Goal: Task Accomplishment & Management: Manage account settings

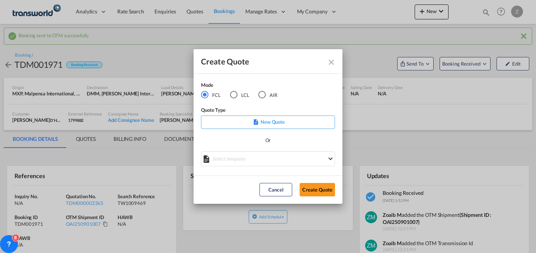
click at [272, 95] on md-radio-button "AIR" at bounding box center [267, 94] width 19 height 8
click at [321, 194] on button "Create Quote" at bounding box center [316, 189] width 35 height 13
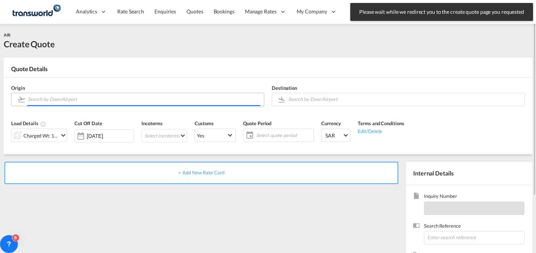
click at [185, 97] on input "Search by Door/Airport" at bounding box center [144, 99] width 232 height 13
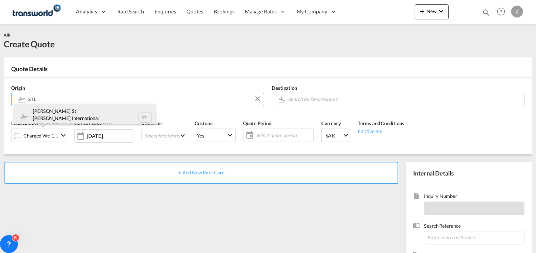
click at [109, 118] on div "[PERSON_NAME] St [PERSON_NAME] International [GEOGRAPHIC_DATA] , [GEOGRAPHIC_DA…" at bounding box center [84, 117] width 141 height 27
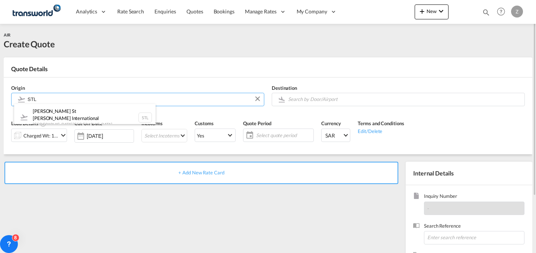
type input "[PERSON_NAME] St [PERSON_NAME] International, [GEOGRAPHIC_DATA], STL"
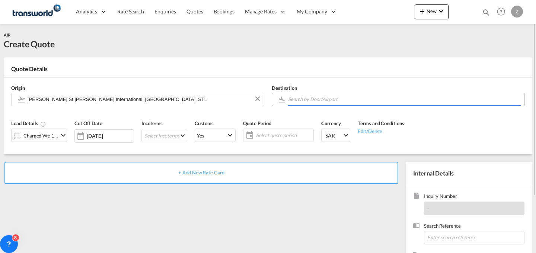
click at [335, 95] on body "Analytics Dashboard Reports Rate Search Enquiries Quotes Bookings" at bounding box center [268, 126] width 536 height 253
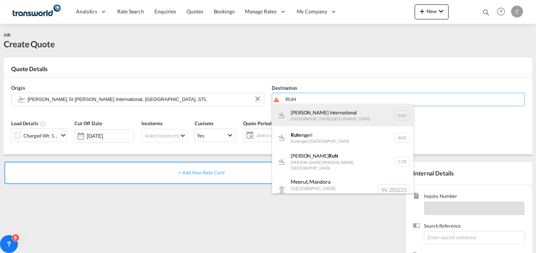
click at [322, 109] on div "[PERSON_NAME] International [GEOGRAPHIC_DATA] , [GEOGRAPHIC_DATA] RUH" at bounding box center [342, 115] width 141 height 22
type input "[PERSON_NAME] International, [GEOGRAPHIC_DATA], RUH"
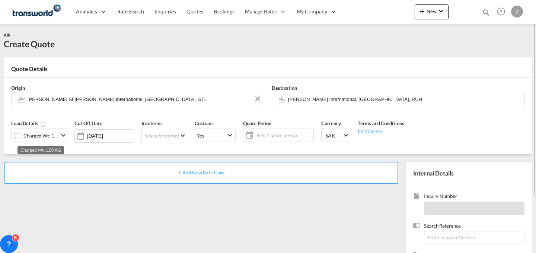
click at [48, 137] on div "Charged Wt: 1.00 KG" at bounding box center [40, 135] width 35 height 10
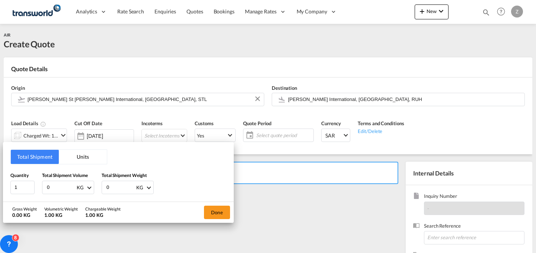
click at [116, 187] on input "0" at bounding box center [121, 187] width 30 height 13
type input "4.58"
click at [60, 190] on input "0" at bounding box center [61, 187] width 30 height 13
type input "4.58"
click at [219, 207] on button "Done" at bounding box center [217, 211] width 26 height 13
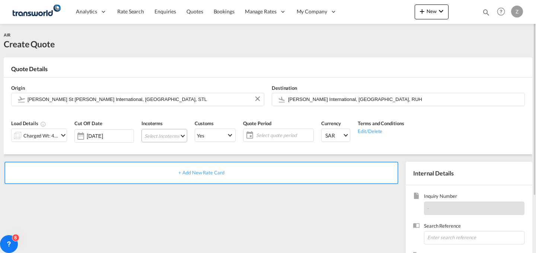
click at [176, 134] on md-select "Select Incoterms CPT - export Carrier Paid to DDP - export Delivery Duty Paid F…" at bounding box center [164, 135] width 46 height 13
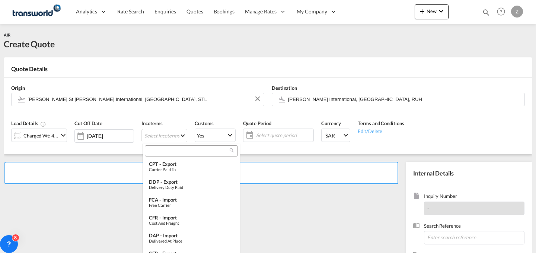
click at [185, 155] on div at bounding box center [191, 150] width 93 height 11
click at [190, 151] on input "search" at bounding box center [188, 150] width 83 height 7
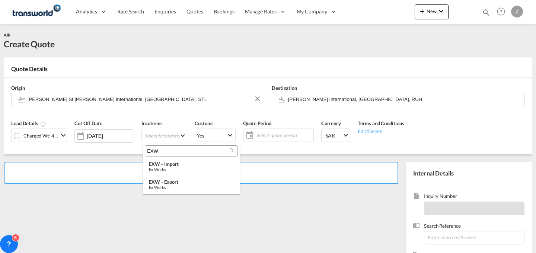
type input "EXW"
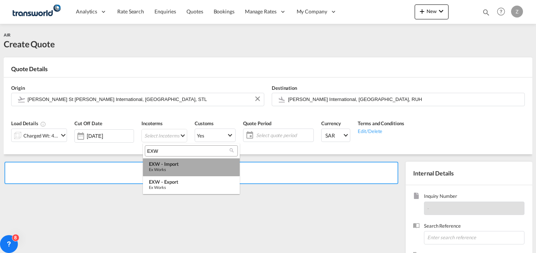
click at [189, 162] on div "EXW - import" at bounding box center [191, 164] width 85 height 6
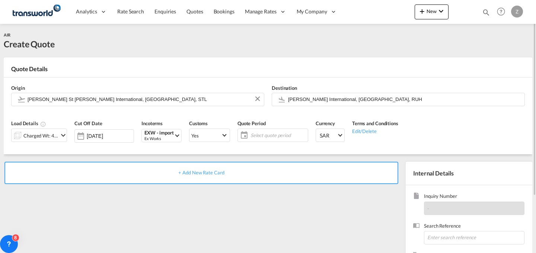
click at [258, 136] on span "Select quote period" at bounding box center [277, 135] width 55 height 7
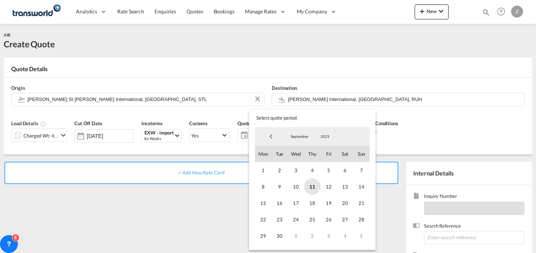
click at [311, 186] on span "11" at bounding box center [312, 186] width 16 height 16
click at [276, 230] on span "30" at bounding box center [279, 235] width 16 height 16
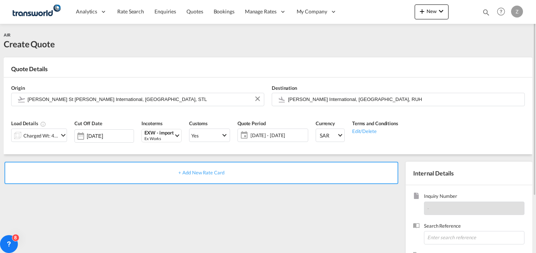
scroll to position [74, 0]
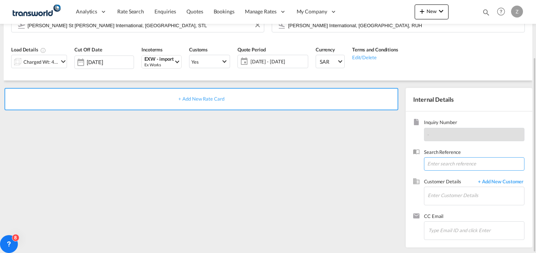
click at [443, 163] on input at bounding box center [474, 163] width 100 height 13
paste input "TW0809436"
type input "TW0809436"
click at [439, 192] on input "Enter Customer Details" at bounding box center [475, 195] width 96 height 17
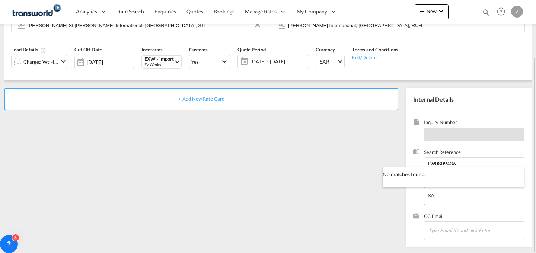
type input "S"
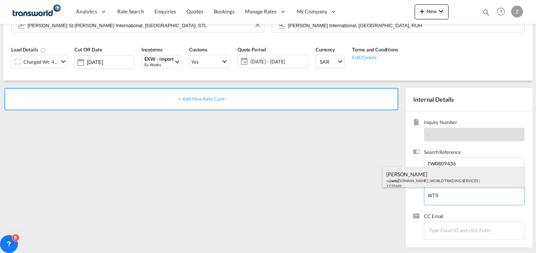
click at [440, 169] on div "[PERSON_NAME] n@ wts [DOMAIN_NAME] | WORLD TRADING SERVICES | 1735669" at bounding box center [452, 179] width 141 height 25
type input "WORLD TRADING SERVICES, [PERSON_NAME], n@[DOMAIN_NAME]"
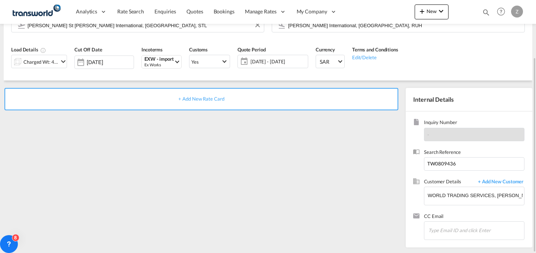
click at [305, 103] on div "+ Add New Rate Card" at bounding box center [200, 99] width 393 height 22
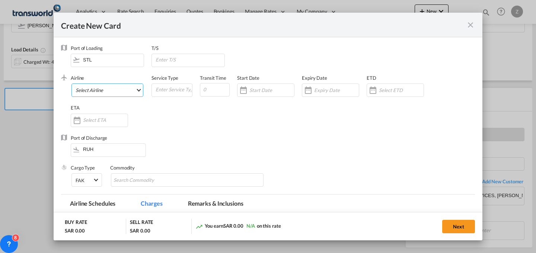
click at [140, 91] on md-select "Select Airline AIR EXPRESS S.A. (1166- / -) CMA CGM Air Cargo (1140-2C / -) DDW…" at bounding box center [107, 89] width 72 height 13
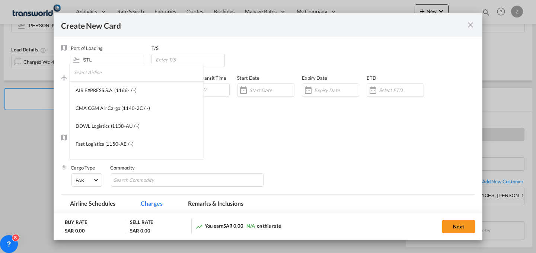
click at [151, 71] on input "search" at bounding box center [139, 72] width 130 height 18
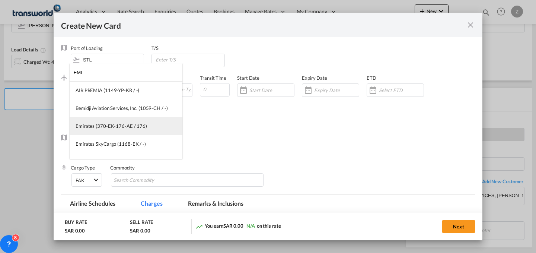
type input "EMI"
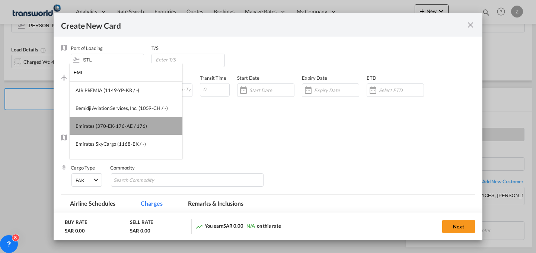
click at [130, 118] on md-option "Emirates (370-EK-176-AE / 176)" at bounding box center [126, 126] width 113 height 18
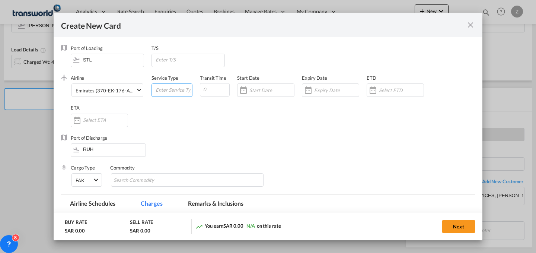
click at [164, 86] on input "Create New Card ..." at bounding box center [173, 89] width 37 height 11
type input "AIR"
type input "6"
click at [275, 84] on div "Create New Card ..." at bounding box center [265, 89] width 57 height 13
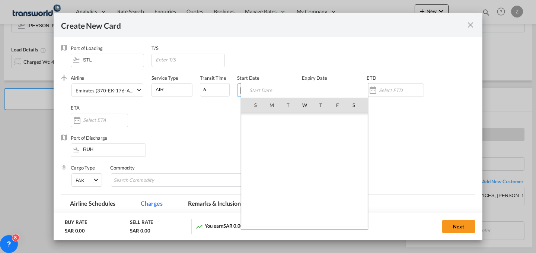
scroll to position [172281, 0]
click at [319, 151] on span "11" at bounding box center [321, 154] width 16 height 16
type input "[DATE]"
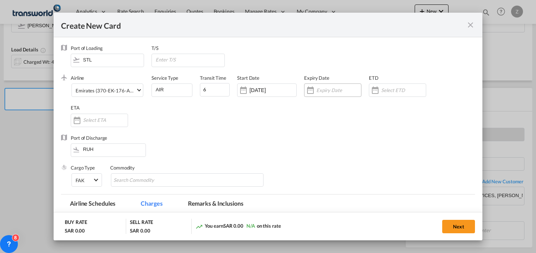
click at [330, 92] on input "Create New Card ..." at bounding box center [338, 90] width 45 height 6
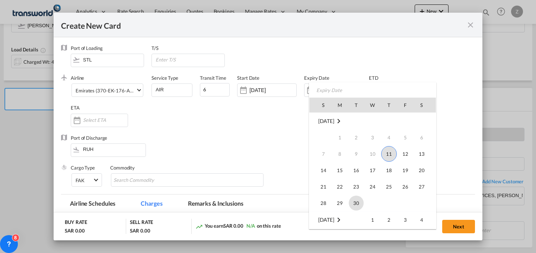
click at [356, 199] on span "30" at bounding box center [355, 202] width 15 height 15
type input "[DATE]"
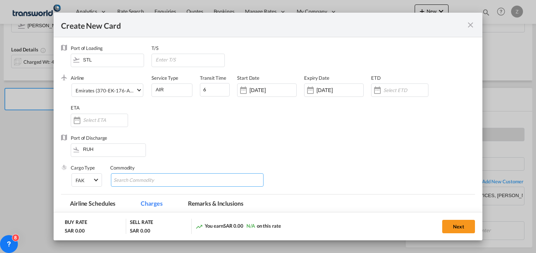
click at [135, 177] on input "Chips input." at bounding box center [147, 180] width 68 height 12
type input "WTS"
click at [136, 180] on md-icon "Remove WTS" at bounding box center [133, 179] width 9 height 9
type input "GC"
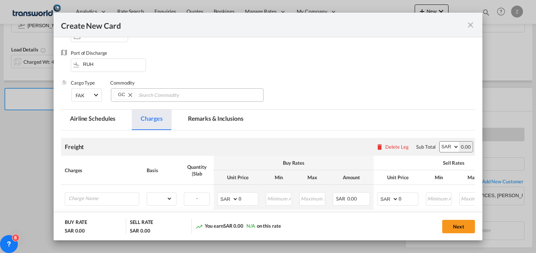
scroll to position [86, 0]
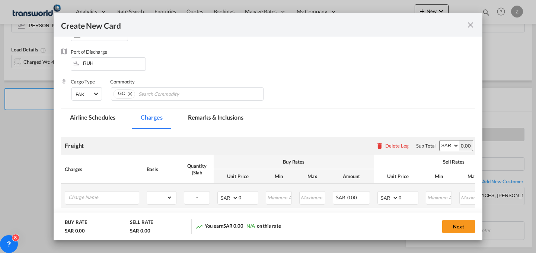
click at [116, 205] on td "Please Enter Already Exists" at bounding box center [102, 195] width 82 height 25
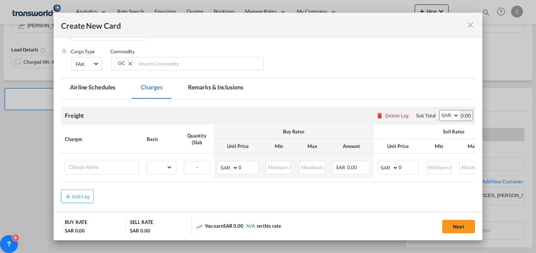
scroll to position [116, 0]
click at [134, 168] on input "Charge Name" at bounding box center [103, 166] width 70 height 11
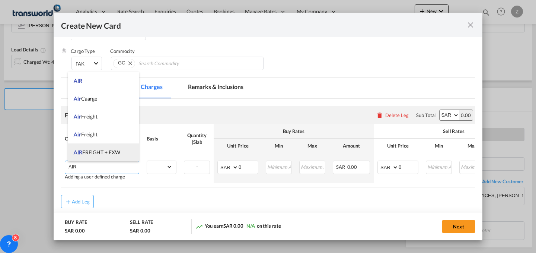
scroll to position [71, 0]
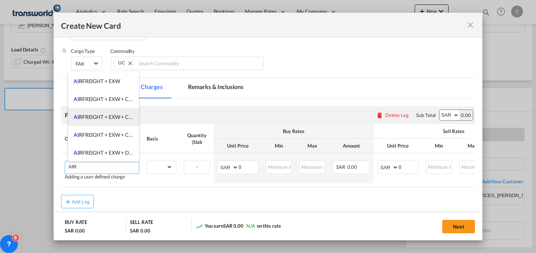
click at [121, 115] on span "AIR FREIGHT + EXW + CLEARANCE AND DELIVERY" at bounding box center [134, 116] width 120 height 6
type input "AIR FREIGHT + EXW + CLEARANCE AND DELIVERY"
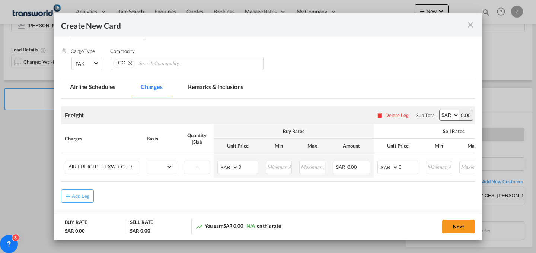
click at [445, 118] on select "AED AFN ALL AMD ANG AOA ARS AUD AWG AZN BAM BBD BDT BGN BHD BIF BMD BND BOB BRL…" at bounding box center [448, 115] width 19 height 10
click at [161, 163] on select "gross_weight volumetric_weight per_shipment per_bl per_km % on air freight per_…" at bounding box center [159, 167] width 25 height 12
select select "per_shipment"
click at [147, 161] on select "gross_weight volumetric_weight per_shipment per_bl per_km % on air freight per_…" at bounding box center [159, 167] width 25 height 12
click at [406, 166] on input "0" at bounding box center [407, 166] width 19 height 11
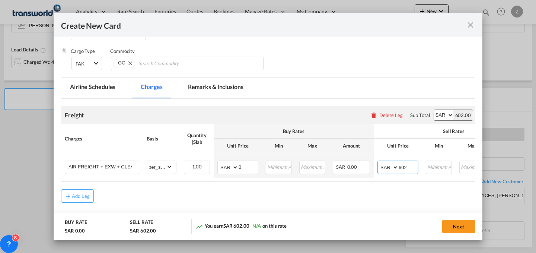
type input "602"
click at [251, 167] on input "0" at bounding box center [247, 166] width 19 height 11
type input "351.19"
click at [454, 221] on button "Next" at bounding box center [458, 225] width 33 height 13
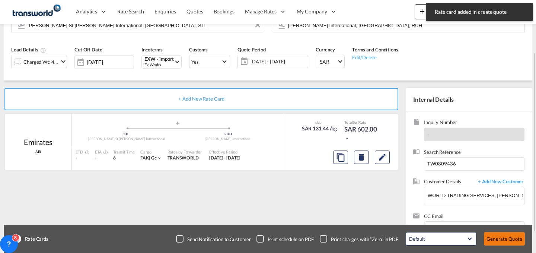
click at [495, 238] on button "Generate Quote" at bounding box center [503, 238] width 41 height 13
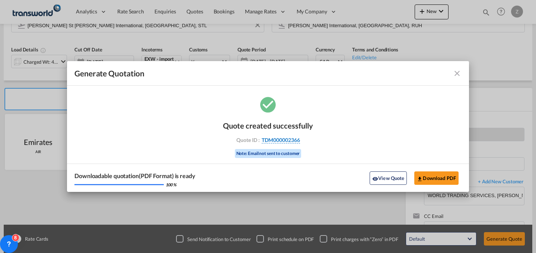
click at [295, 142] on span "TDM000002366" at bounding box center [280, 139] width 38 height 7
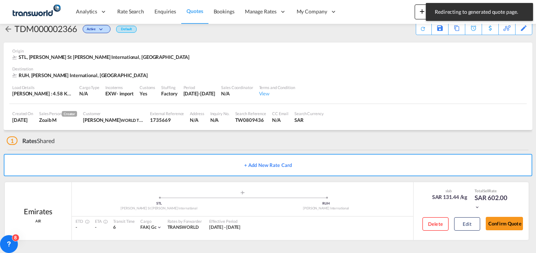
scroll to position [14, 0]
click at [507, 223] on button "Confirm Quote" at bounding box center [503, 222] width 37 height 13
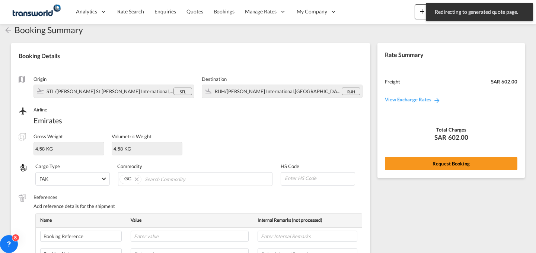
scroll to position [248, 0]
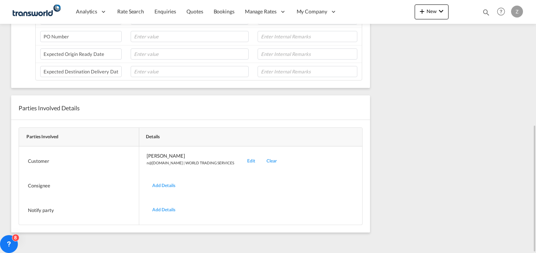
click at [241, 160] on div "Edit" at bounding box center [250, 160] width 19 height 17
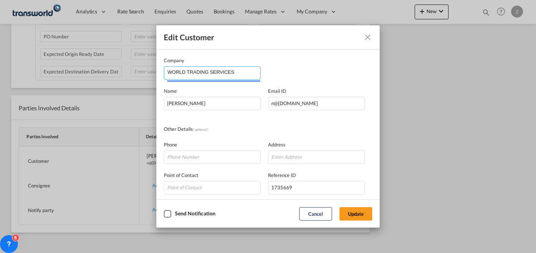
drag, startPoint x: 243, startPoint y: 76, endPoint x: 42, endPoint y: 83, distance: 201.0
click at [42, 83] on div "Edit Customer Company WORLD TRADING SERVICES Name [PERSON_NAME] Email ID [EMAIL…" at bounding box center [268, 126] width 536 height 253
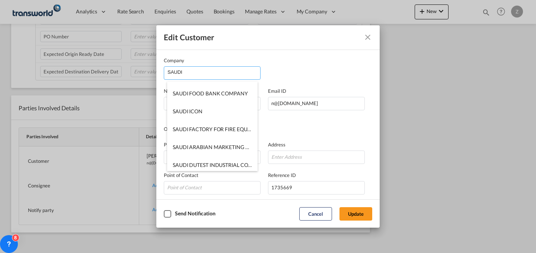
scroll to position [124, 0]
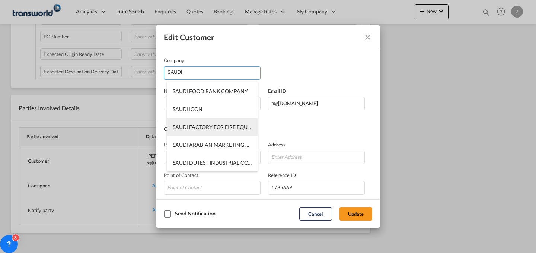
click at [207, 121] on li "SAUDI FACTORY FOR FIRE EQUIPMENT CO.(SFFECO)" at bounding box center [212, 127] width 90 height 18
type input "SAUDI FACTORY FOR FIRE EQUIPMENT CO.(SFFECO)"
type input "[PERSON_NAME][EMAIL_ADDRESS][DOMAIN_NAME]"
type input "0571605323"
type input "1824877"
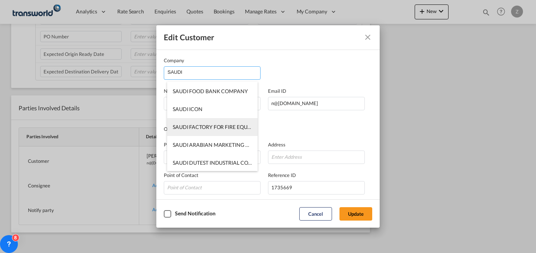
type input "14334"
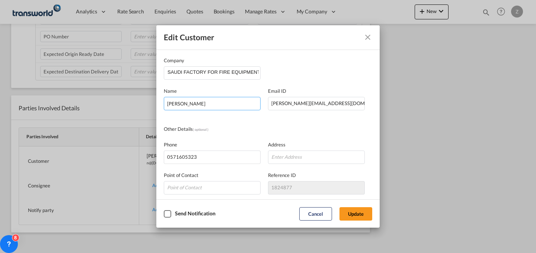
drag, startPoint x: 244, startPoint y: 105, endPoint x: 98, endPoint y: 120, distance: 147.3
click at [98, 120] on div "Edit Customer Company SAUDI FACTORY FOR FIRE EQUIPMENT CO.(SFFECO) Name [PERSON…" at bounding box center [268, 126] width 536 height 253
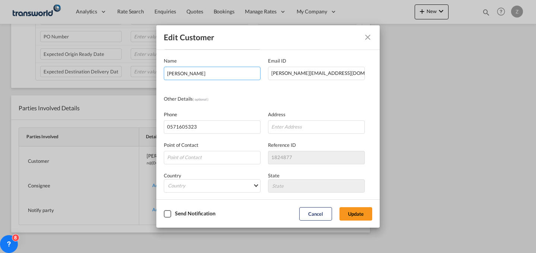
scroll to position [30, 0]
type input "[PERSON_NAME]"
click at [358, 218] on button "Update" at bounding box center [355, 213] width 33 height 13
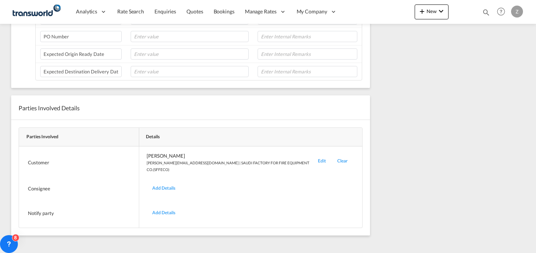
scroll to position [0, 0]
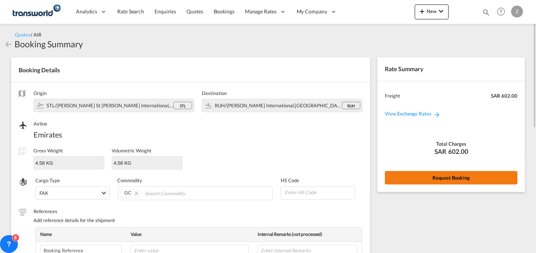
click at [427, 178] on button "Request Booking" at bounding box center [451, 177] width 132 height 13
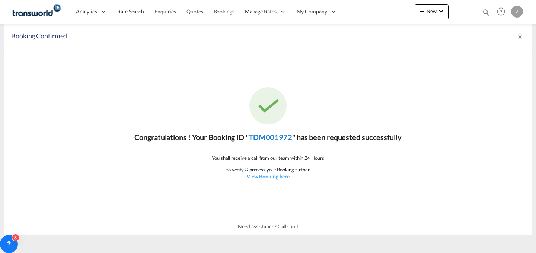
click at [257, 135] on link "TDM001972" at bounding box center [270, 136] width 44 height 9
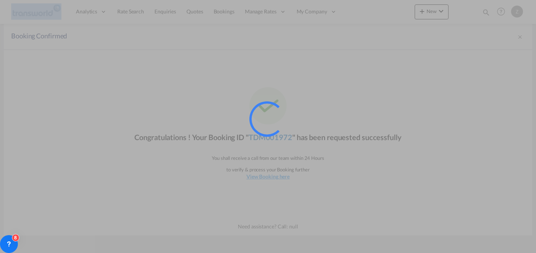
click at [257, 135] on div at bounding box center [277, 129] width 56 height 56
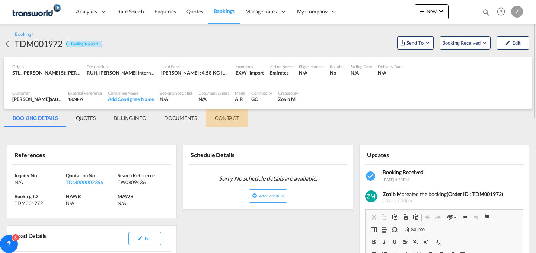
click at [227, 119] on md-tab-item "CONTACT" at bounding box center [227, 118] width 42 height 18
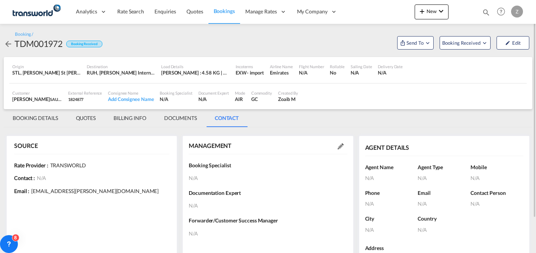
click at [338, 148] on md-icon at bounding box center [340, 146] width 6 height 6
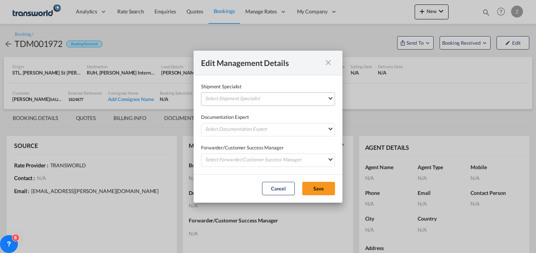
click at [290, 94] on md-select "Select Shipment Specialist [PERSON_NAME] W [PERSON_NAME][EMAIL_ADDRESS][PERSON_…" at bounding box center [268, 98] width 134 height 13
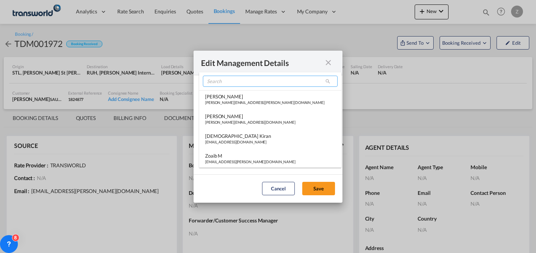
click at [256, 80] on input "search" at bounding box center [270, 80] width 135 height 11
type input "R"
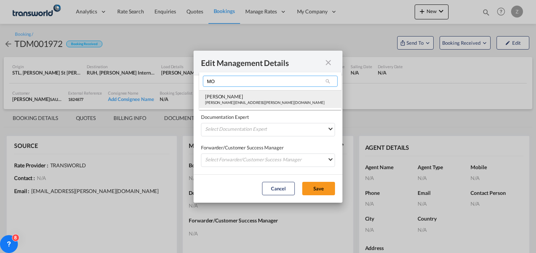
type input "MO"
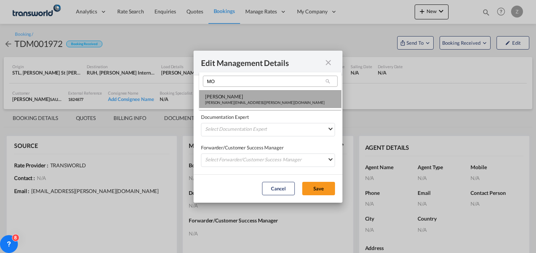
click at [239, 101] on div "[PERSON_NAME][EMAIL_ADDRESS][PERSON_NAME][DOMAIN_NAME]" at bounding box center [264, 102] width 119 height 5
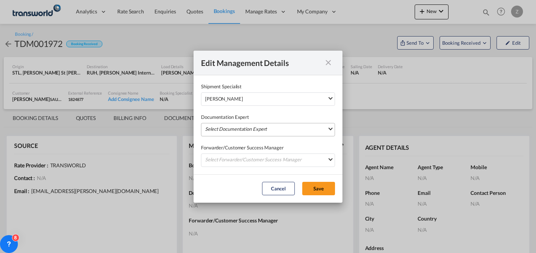
click at [228, 124] on md-select "Select Documentation Expert [PERSON_NAME] W [PERSON_NAME][EMAIL_ADDRESS][PERSON…" at bounding box center [268, 129] width 134 height 13
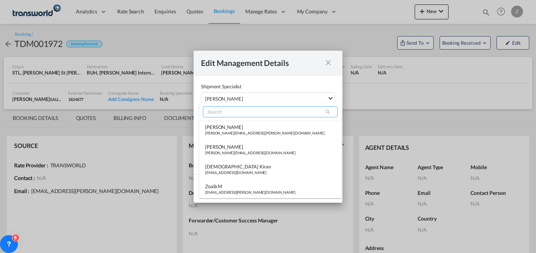
click at [236, 112] on input "search" at bounding box center [270, 111] width 135 height 11
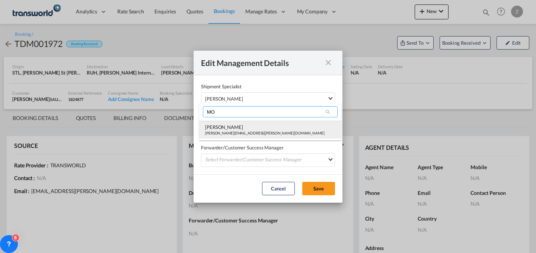
type input "MO"
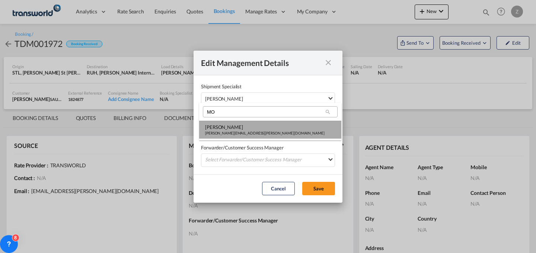
click at [221, 134] on div "[PERSON_NAME][EMAIL_ADDRESS][PERSON_NAME][DOMAIN_NAME]" at bounding box center [264, 132] width 119 height 5
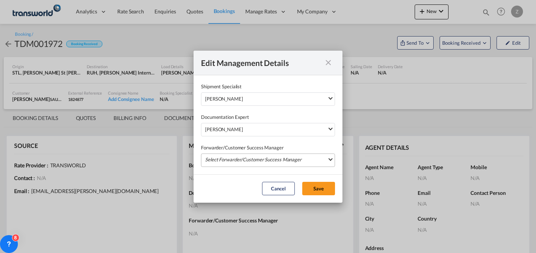
click at [224, 155] on md-select "Select Forwarder/Customer Success Manager [PERSON_NAME] [PERSON_NAME][EMAIL_ADD…" at bounding box center [268, 159] width 134 height 13
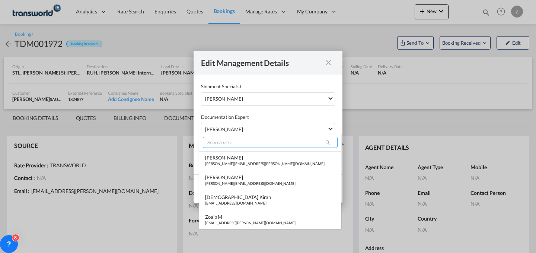
click at [243, 143] on input "search" at bounding box center [270, 141] width 135 height 11
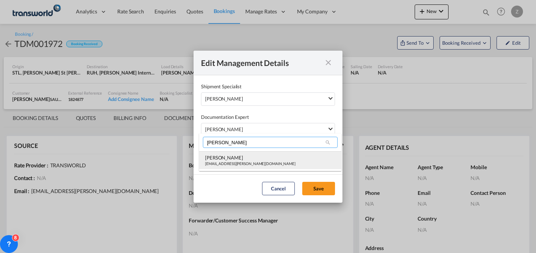
type input "[PERSON_NAME]"
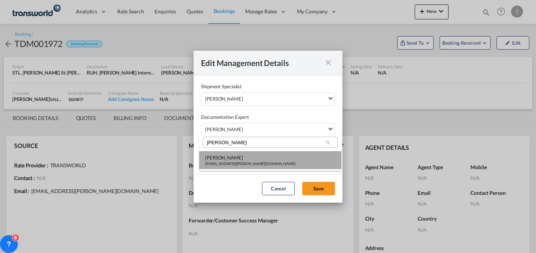
click at [235, 157] on div "[PERSON_NAME]" at bounding box center [250, 157] width 90 height 7
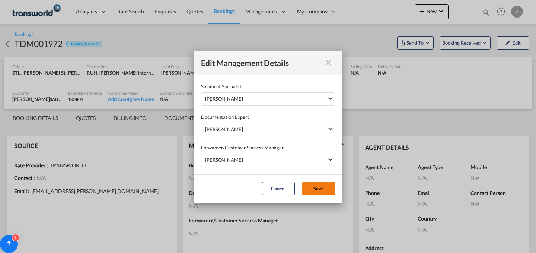
click at [322, 184] on button "Save" at bounding box center [318, 187] width 33 height 13
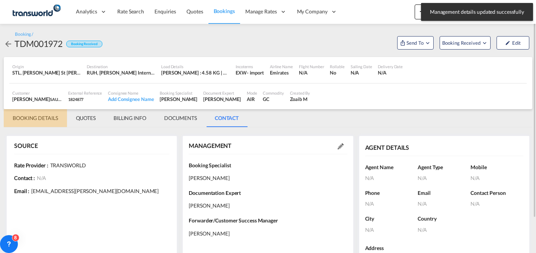
click at [34, 118] on md-tab-item "BOOKING DETAILS" at bounding box center [35, 118] width 63 height 18
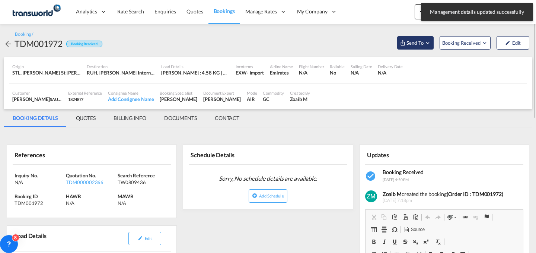
click at [412, 38] on button "Send To" at bounding box center [415, 42] width 36 height 13
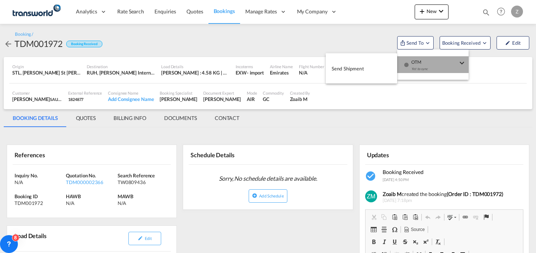
click at [421, 67] on div "Yet to sync" at bounding box center [434, 71] width 46 height 16
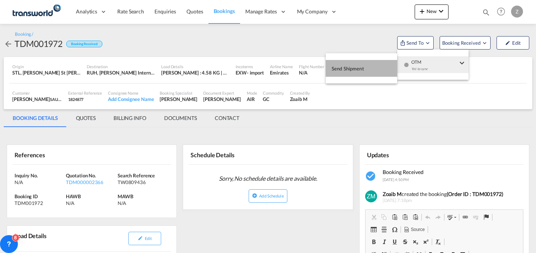
click at [373, 71] on button "Send Shipment" at bounding box center [360, 68] width 71 height 17
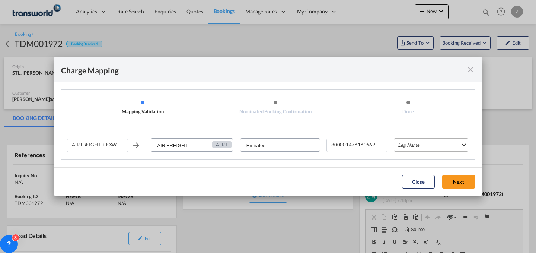
click at [424, 145] on md-select "Leg Name HANDLING ORIGIN HANDLING DESTINATION OTHERS TL PICK UP CUSTOMS ORIGIN …" at bounding box center [430, 144] width 74 height 13
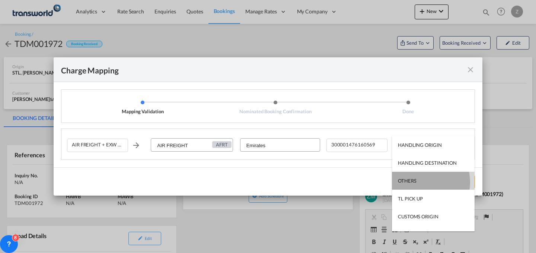
click at [421, 181] on md-option "OTHERS" at bounding box center [433, 180] width 83 height 18
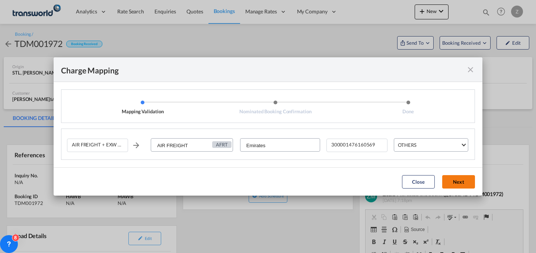
click at [459, 181] on button "Next" at bounding box center [458, 181] width 33 height 13
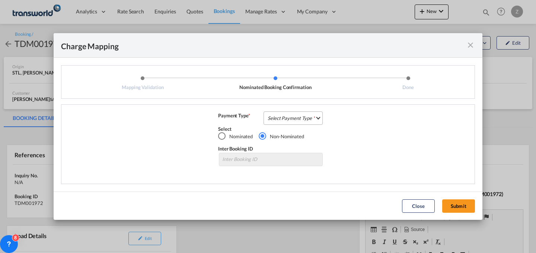
click at [313, 123] on md-select "Select Payment Type COLLECT PREPAID" at bounding box center [292, 117] width 59 height 13
click at [307, 114] on md-option "COLLECT" at bounding box center [295, 118] width 66 height 18
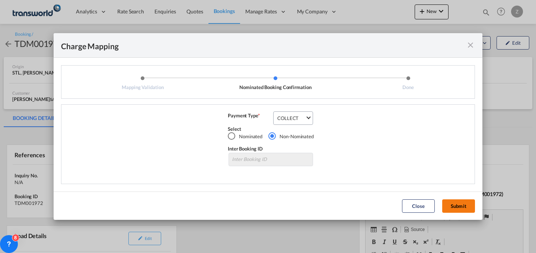
click at [467, 204] on button "Submit" at bounding box center [458, 205] width 33 height 13
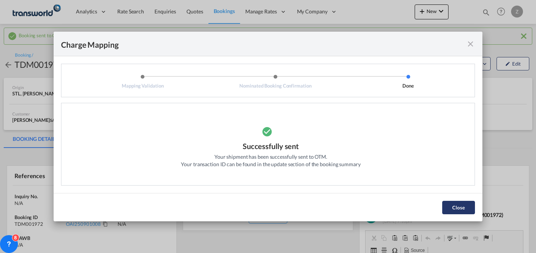
click at [452, 206] on button "Close" at bounding box center [458, 206] width 33 height 13
